Goal: Task Accomplishment & Management: Use online tool/utility

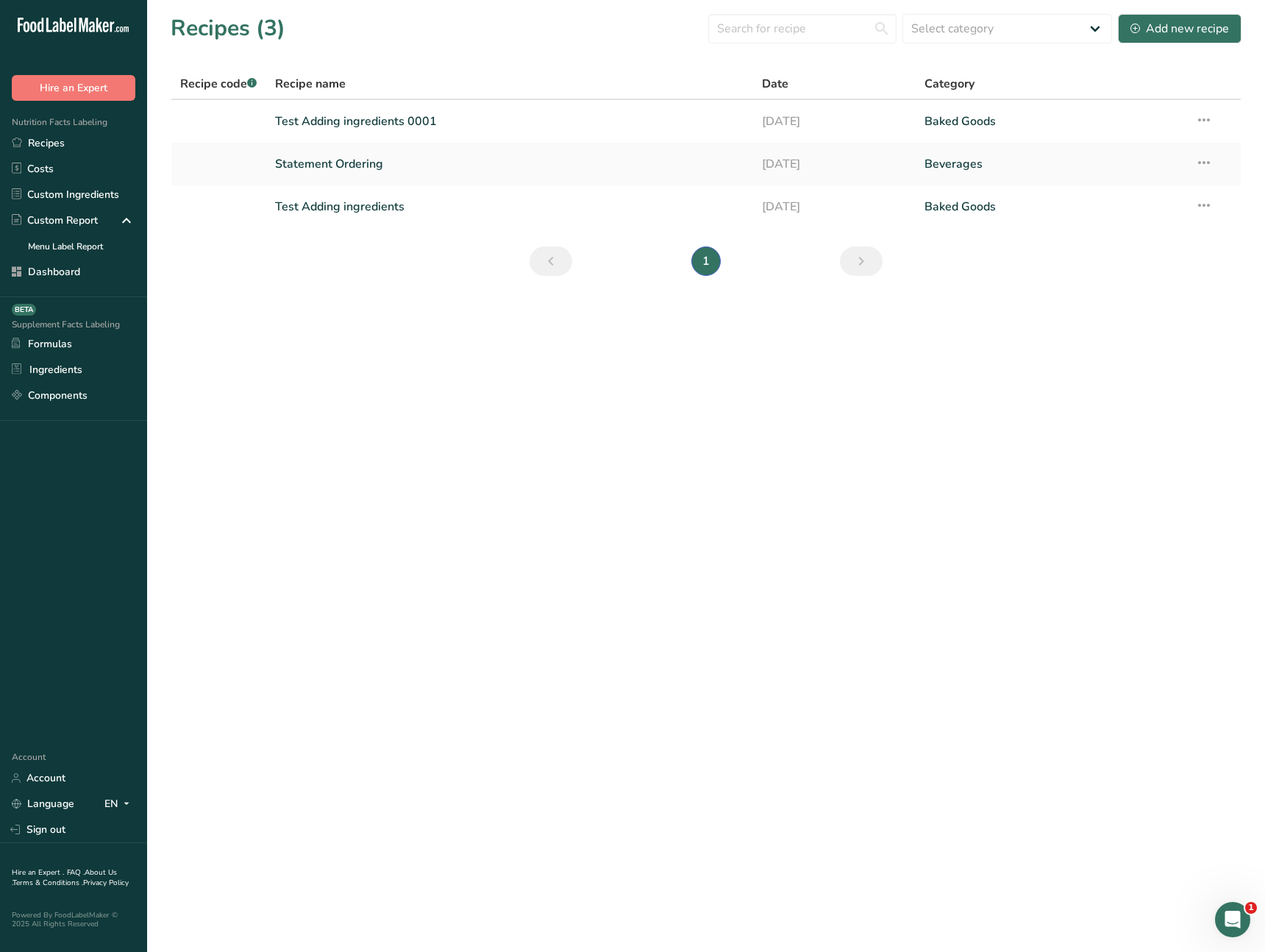
drag, startPoint x: 586, startPoint y: 392, endPoint x: 563, endPoint y: 380, distance: 25.9
click at [580, 391] on main "Recipes (3) Select category All Baked Goods Beverages Confectionery Cooked Meal…" at bounding box center [632, 476] width 1265 height 952
click at [385, 128] on link "Test Adding ingredients 0001" at bounding box center [510, 121] width 470 height 31
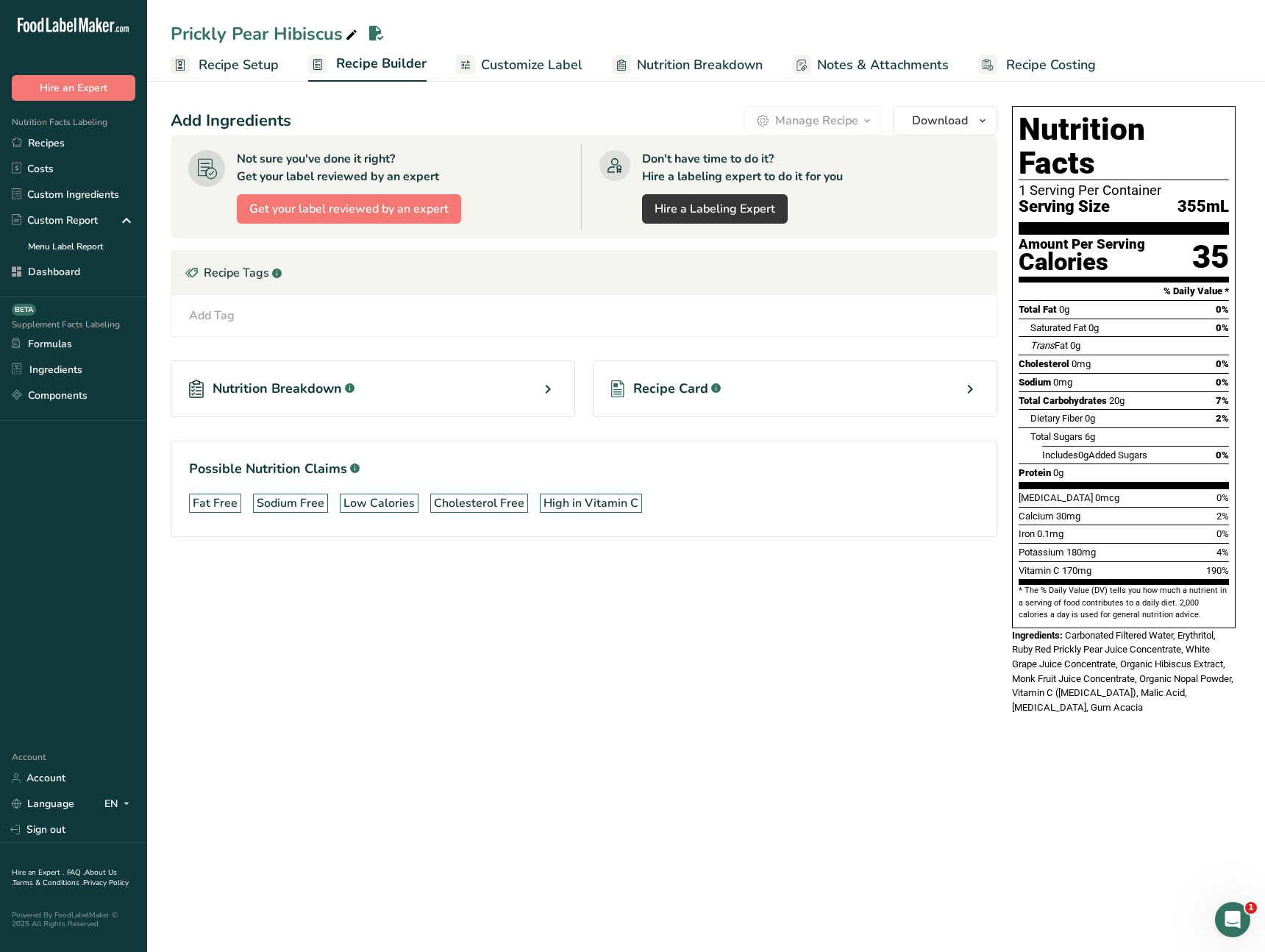
click at [486, 667] on div "Add Ingredients Manage Recipe Delete Recipe Duplicate Recipe Scale Recipe Save …" at bounding box center [588, 414] width 836 height 629
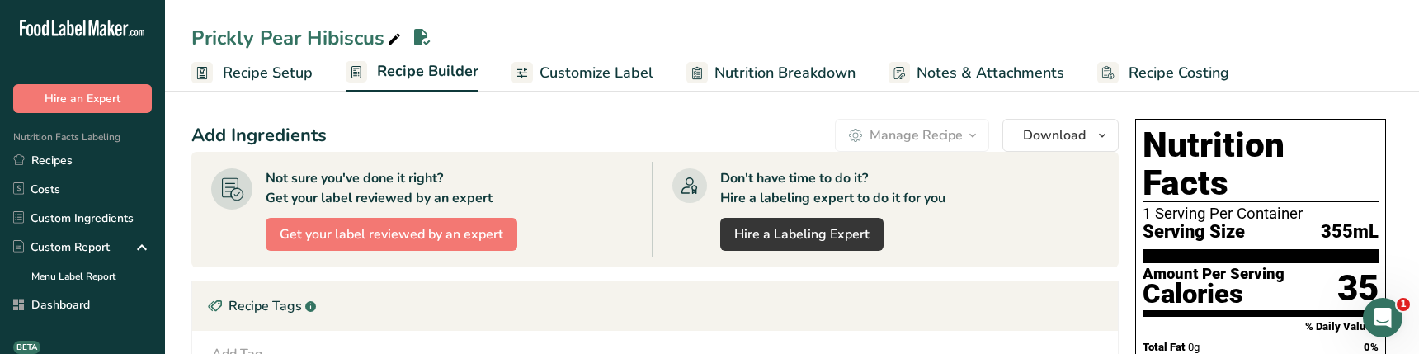
click at [287, 68] on span "Recipe Setup" at bounding box center [268, 73] width 90 height 22
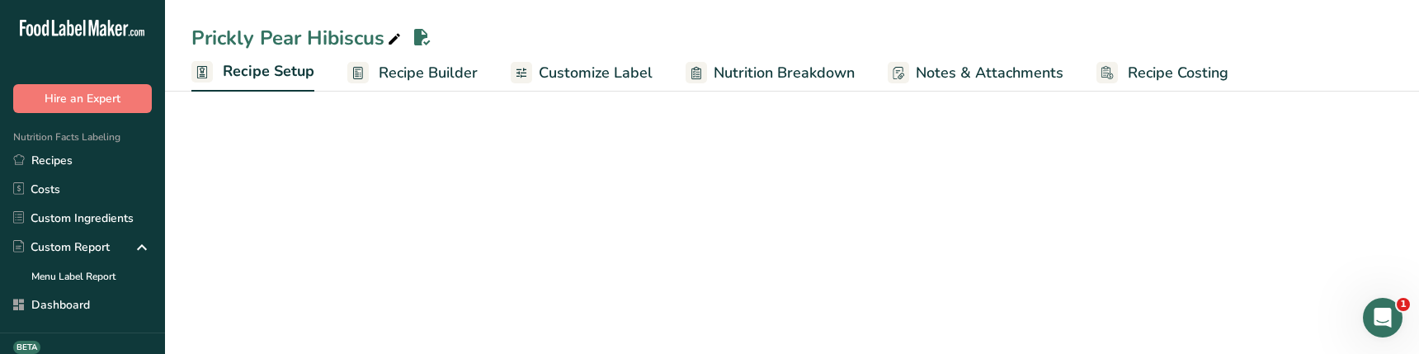
select select "22"
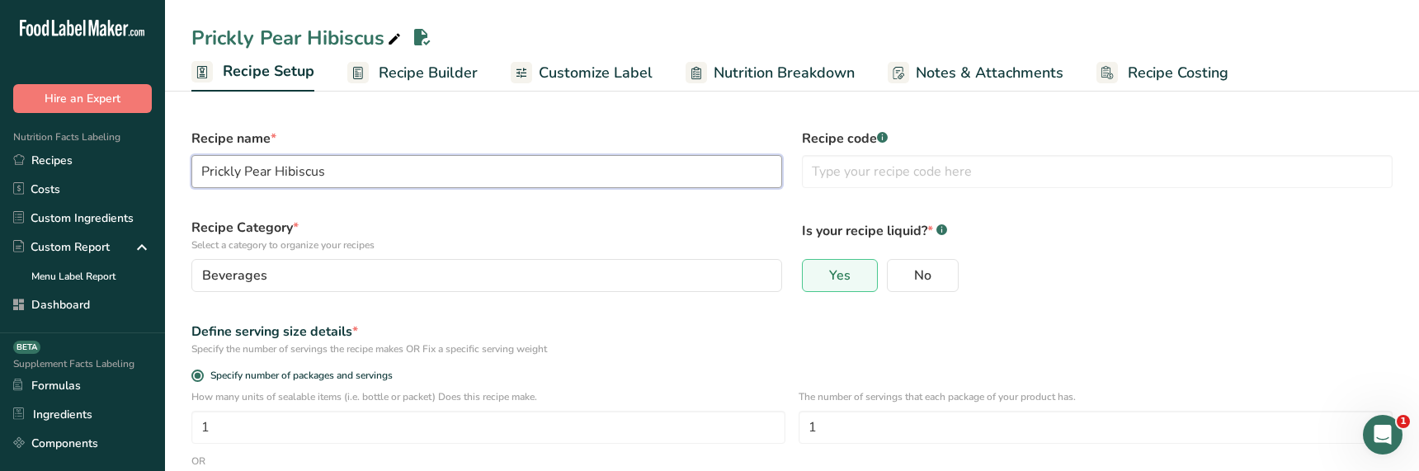
click at [358, 170] on input "Prickly Pear Hibiscus" at bounding box center [486, 171] width 591 height 33
click at [432, 226] on label "Recipe Category * Select a category to organize your recipes" at bounding box center [486, 235] width 591 height 35
click at [415, 83] on span "Recipe Builder" at bounding box center [428, 73] width 99 height 22
